Goal: Navigation & Orientation: Find specific page/section

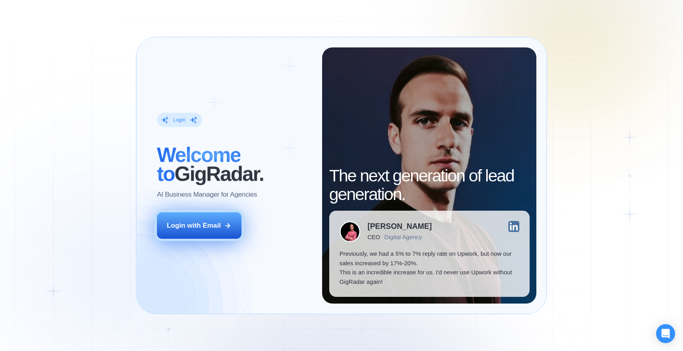
click at [200, 223] on div "Login with Email" at bounding box center [194, 225] width 54 height 9
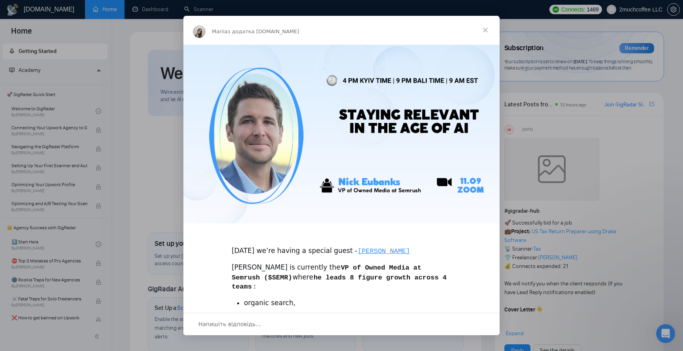
click at [489, 31] on span "Закрити" at bounding box center [485, 30] width 28 height 28
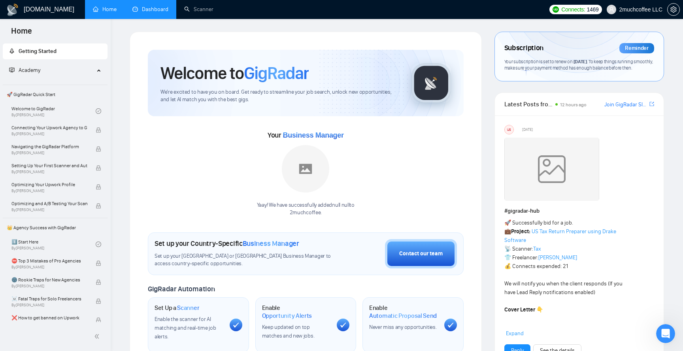
click at [147, 9] on link "Dashboard" at bounding box center [150, 9] width 36 height 7
